Goal: Check status: Check status

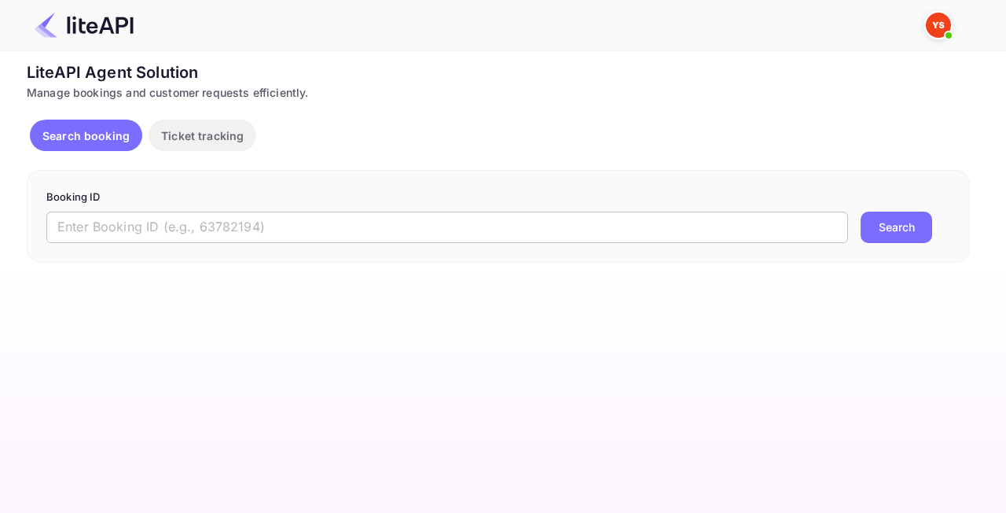
click at [277, 226] on input "text" at bounding box center [447, 227] width 802 height 31
paste input "8910847"
type input "8910847"
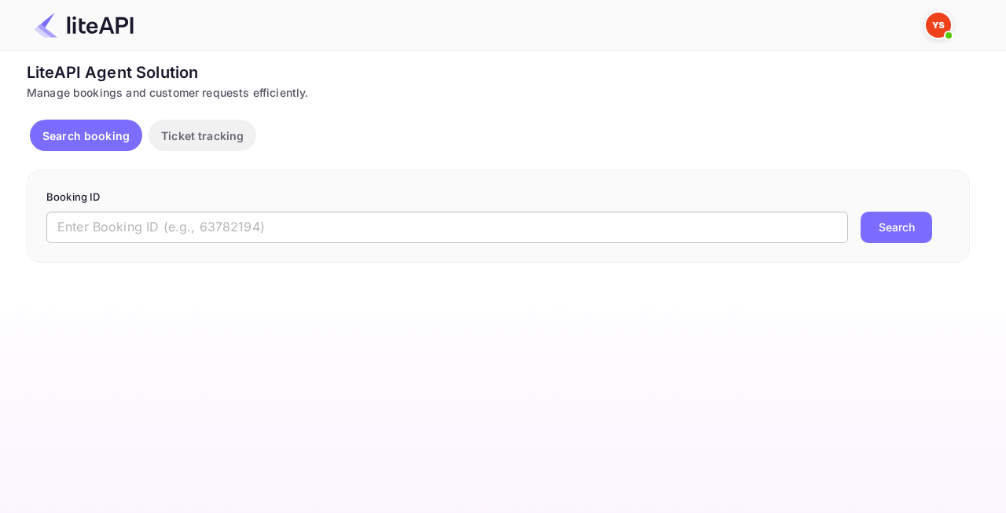
click at [429, 234] on input "text" at bounding box center [447, 227] width 802 height 31
paste input "8910847"
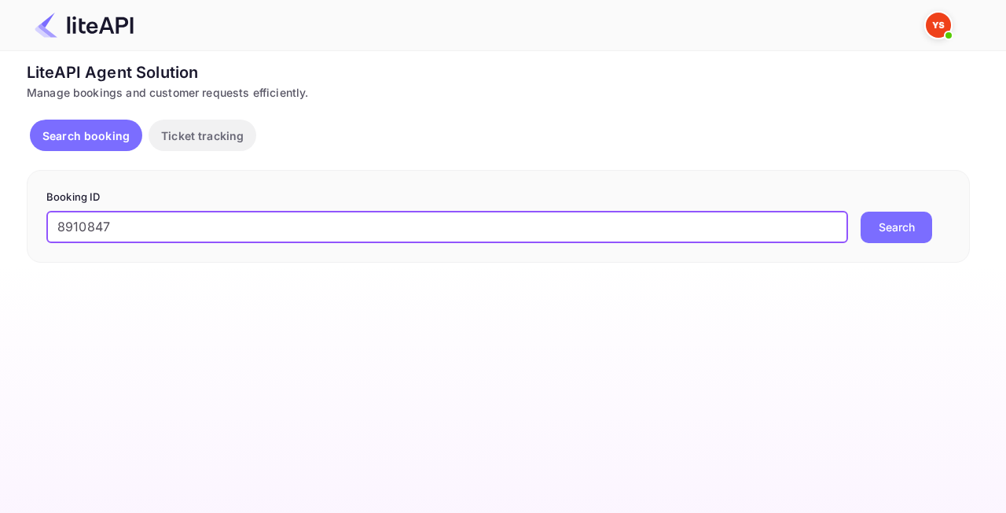
type input "8910847"
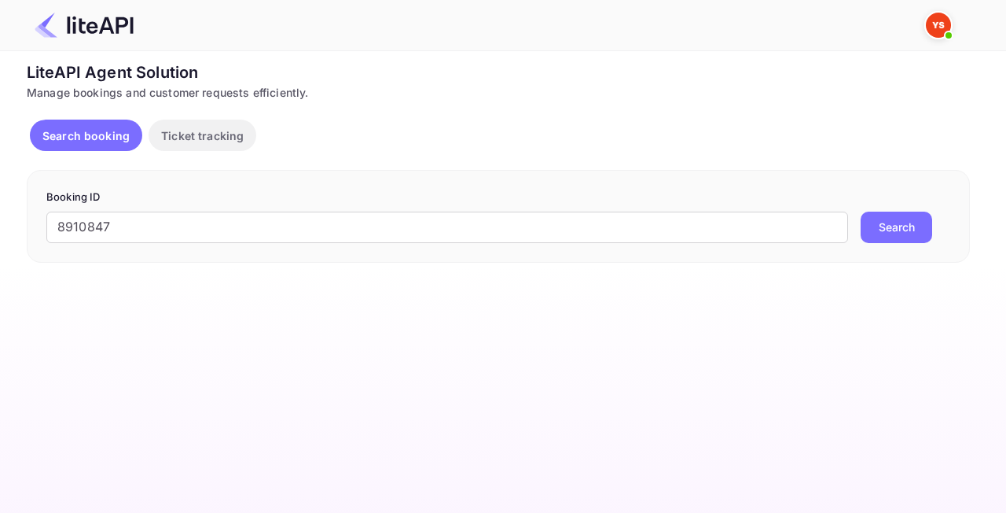
click at [902, 223] on button "Search" at bounding box center [897, 227] width 72 height 31
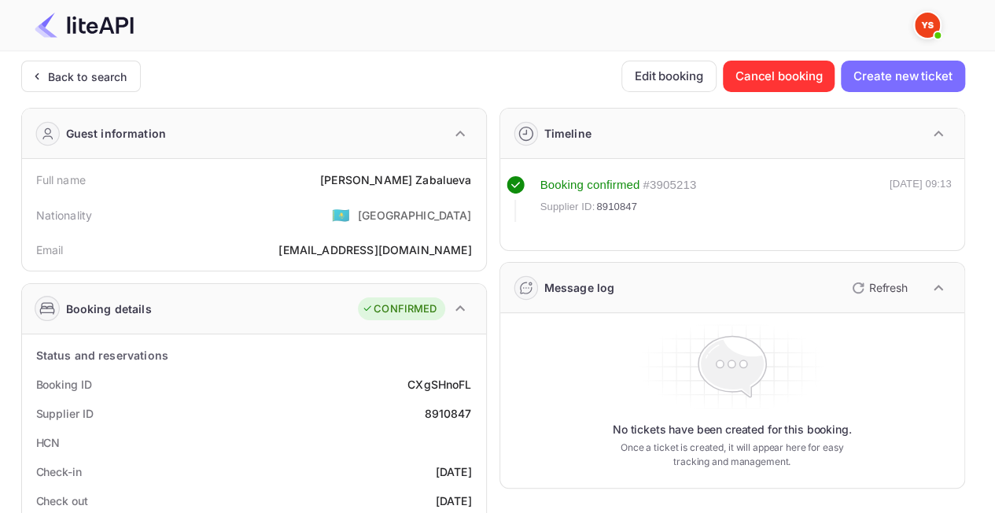
scroll to position [79, 0]
